Goal: Information Seeking & Learning: Learn about a topic

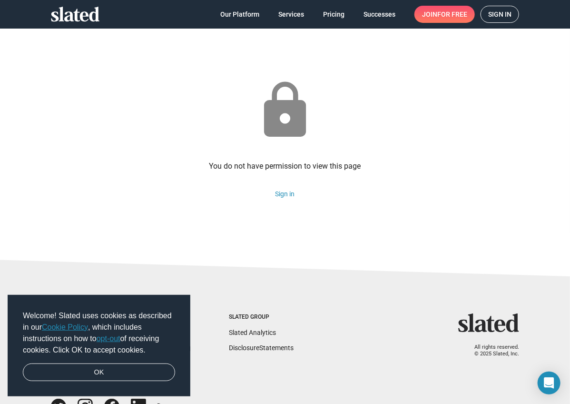
click at [503, 19] on span "Sign in" at bounding box center [499, 14] width 23 height 16
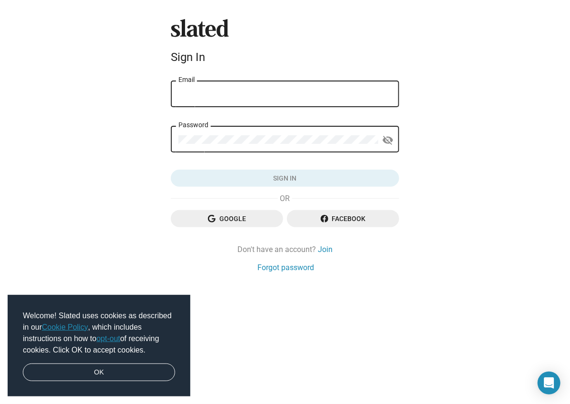
type input "[PERSON_NAME][EMAIL_ADDRESS][DOMAIN_NAME]"
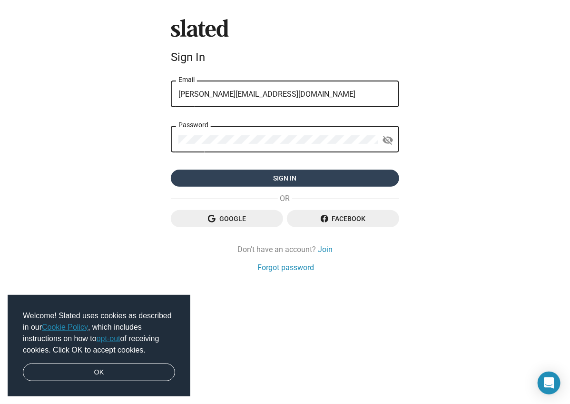
click at [230, 172] on span "Sign in" at bounding box center [284, 177] width 213 height 17
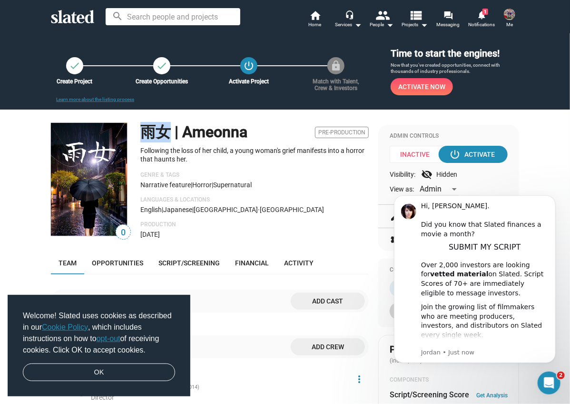
drag, startPoint x: 137, startPoint y: 131, endPoint x: 165, endPoint y: 132, distance: 28.1
click at [165, 132] on h1 "雨女 | Ameonna" at bounding box center [193, 132] width 107 height 20
click at [95, 178] on img at bounding box center [89, 179] width 76 height 113
copy h1 "雨女"
click at [80, 178] on img at bounding box center [89, 179] width 76 height 113
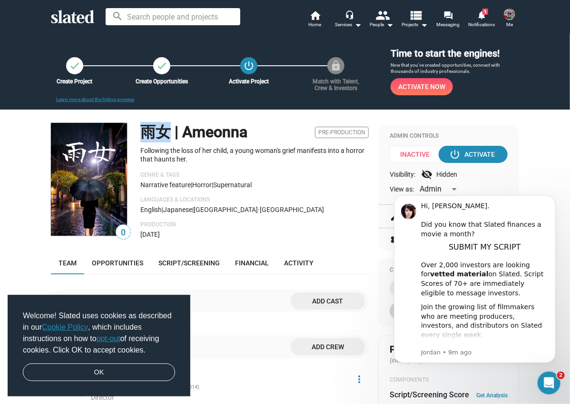
click at [99, 182] on img at bounding box center [89, 179] width 76 height 113
click at [74, 195] on img at bounding box center [89, 179] width 76 height 113
